Goal: Information Seeking & Learning: Check status

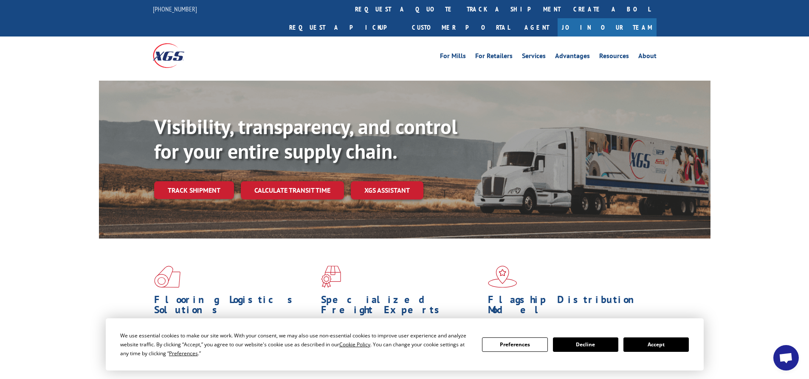
click at [461, 7] on link "track a shipment" at bounding box center [514, 9] width 107 height 18
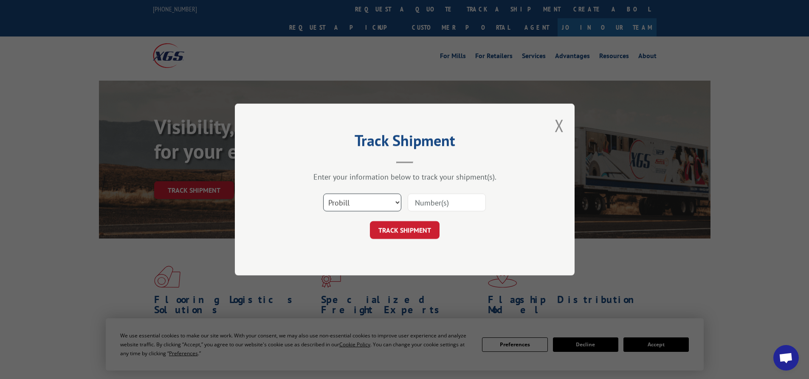
click at [358, 202] on select "Select category... Probill BOL PO" at bounding box center [362, 203] width 78 height 18
select select "bol"
click at [323, 194] on select "Select category... Probill BOL PO" at bounding box center [362, 203] width 78 height 18
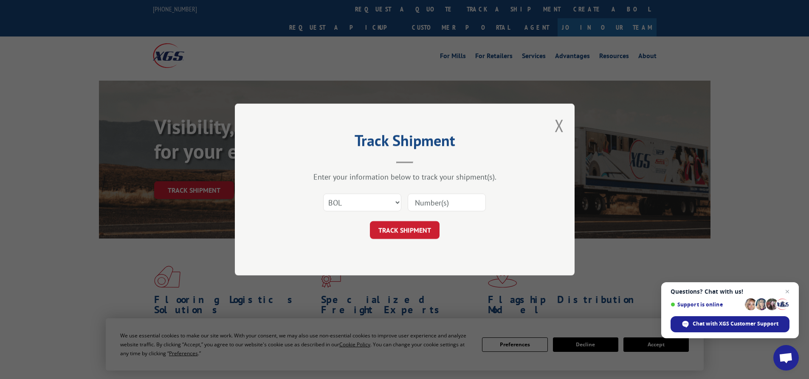
click at [427, 201] on input at bounding box center [447, 203] width 78 height 18
paste input "5238580"
type input "5238580"
click at [408, 228] on button "TRACK SHIPMENT" at bounding box center [405, 230] width 70 height 18
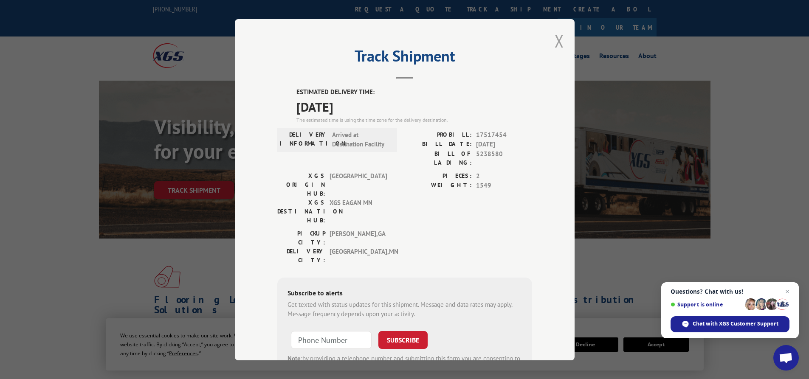
click at [561, 42] on div "Track Shipment ESTIMATED DELIVERY TIME: [DATE] The estimated time is using the …" at bounding box center [405, 190] width 340 height 342
click at [561, 43] on div "Track Shipment ESTIMATED DELIVERY TIME: [DATE] The estimated time is using the …" at bounding box center [405, 190] width 340 height 342
click at [555, 43] on button "Close modal" at bounding box center [559, 41] width 9 height 23
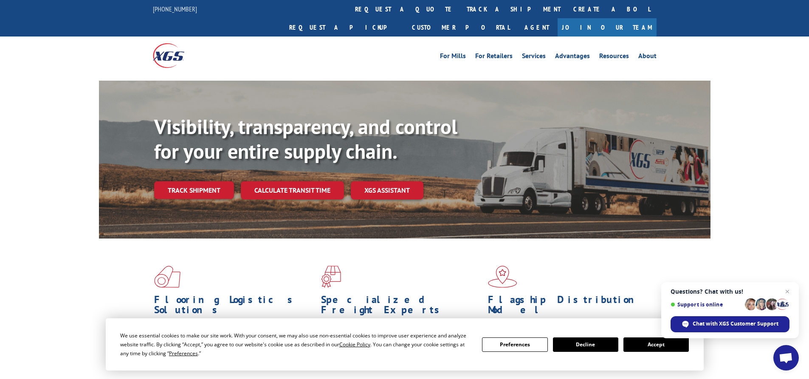
drag, startPoint x: 374, startPoint y: 7, endPoint x: 366, endPoint y: 16, distance: 12.0
click at [461, 7] on link "track a shipment" at bounding box center [514, 9] width 107 height 18
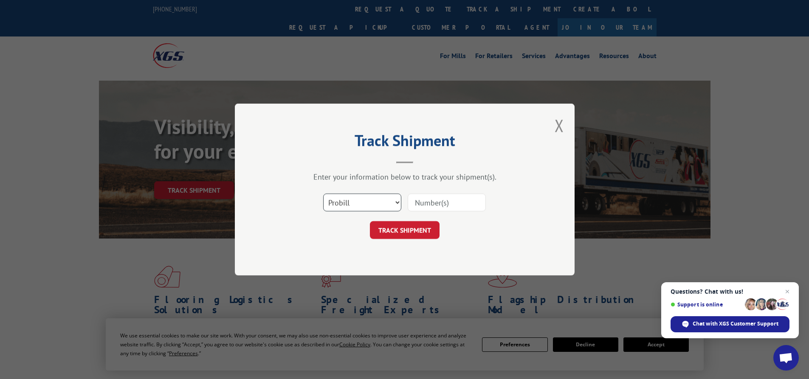
click at [382, 206] on select "Select category... Probill BOL PO" at bounding box center [362, 203] width 78 height 18
select select "bol"
click at [323, 194] on select "Select category... Probill BOL PO" at bounding box center [362, 203] width 78 height 18
click at [432, 201] on input at bounding box center [447, 203] width 78 height 18
paste input "6023794"
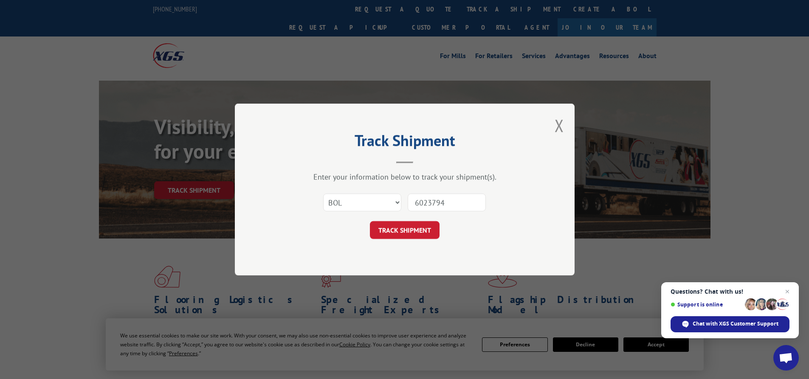
type input "6023794"
click at [416, 229] on button "TRACK SHIPMENT" at bounding box center [405, 230] width 70 height 18
